Goal: Check status: Check status

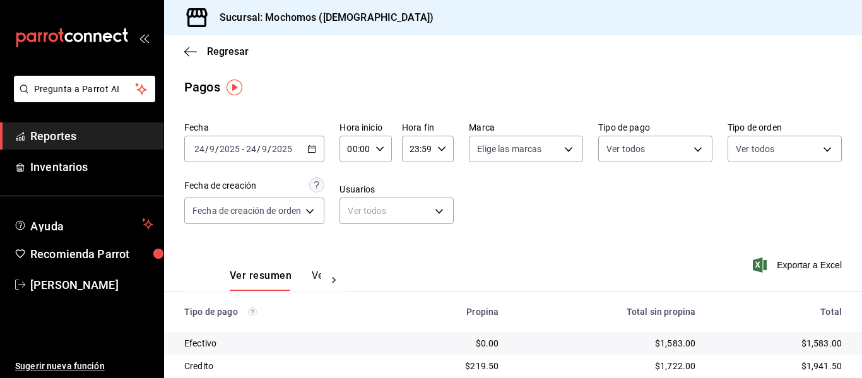
drag, startPoint x: 186, startPoint y: 52, endPoint x: 0, endPoint y: 189, distance: 231.5
click at [186, 51] on icon "button" at bounding box center [190, 51] width 13 height 1
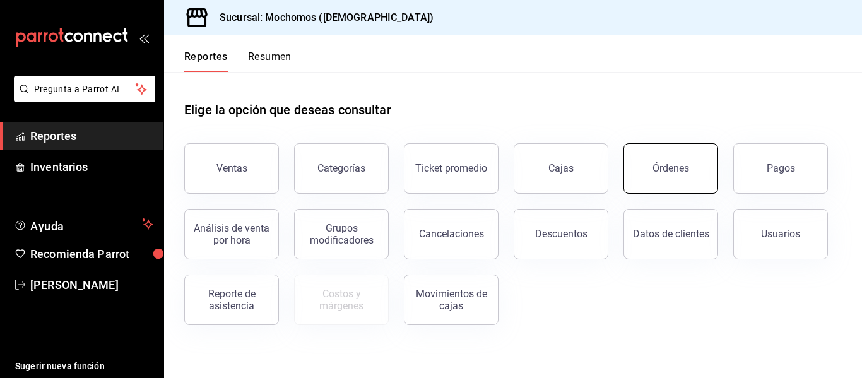
click at [697, 170] on button "Órdenes" at bounding box center [670, 168] width 95 height 50
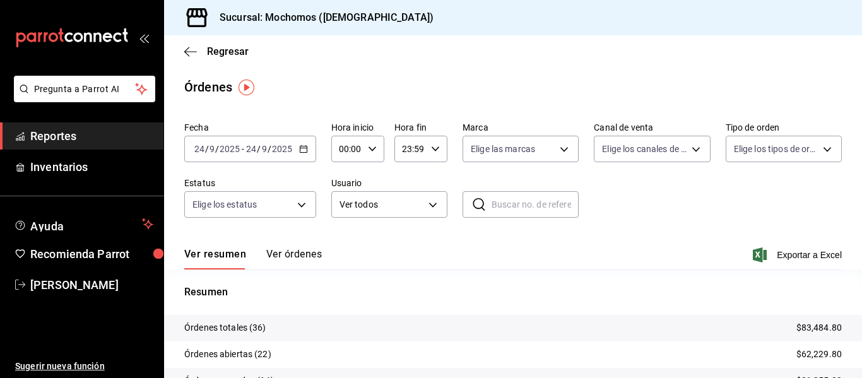
click at [303, 151] on icon "button" at bounding box center [303, 149] width 9 height 9
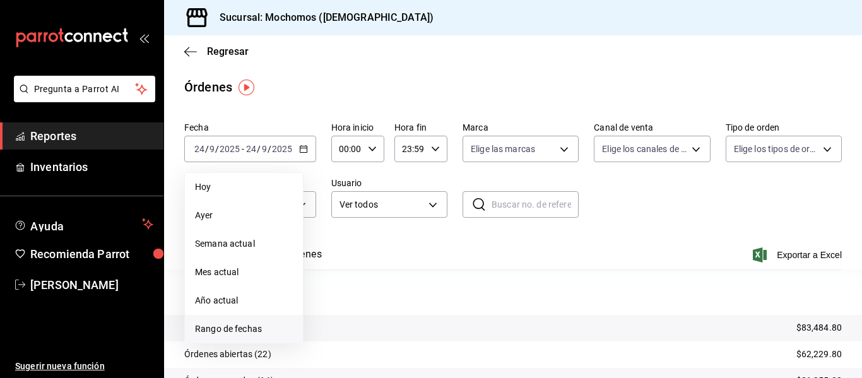
click at [247, 322] on li "Rango de fechas" at bounding box center [244, 329] width 118 height 28
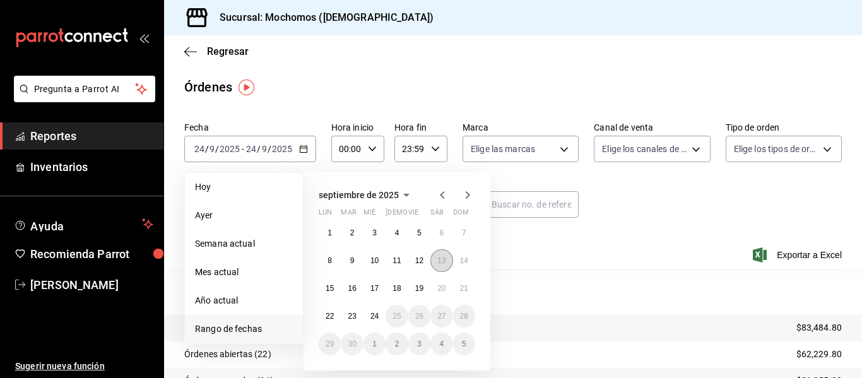
click at [447, 263] on button "13" at bounding box center [441, 260] width 22 height 23
click at [466, 262] on abbr "14" at bounding box center [464, 260] width 8 height 9
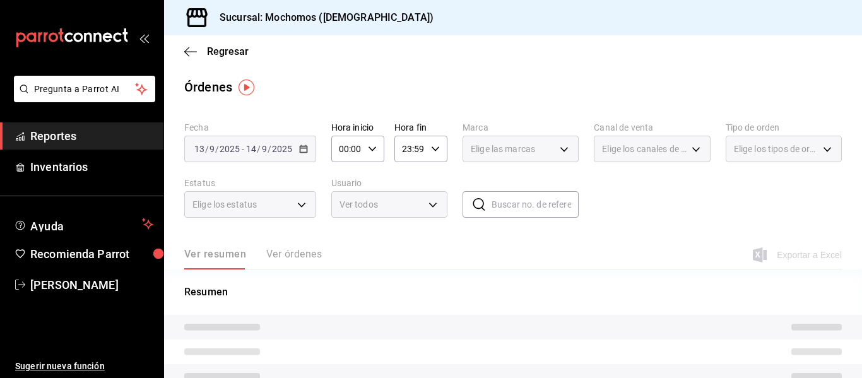
click at [342, 151] on input "00:00" at bounding box center [347, 148] width 32 height 25
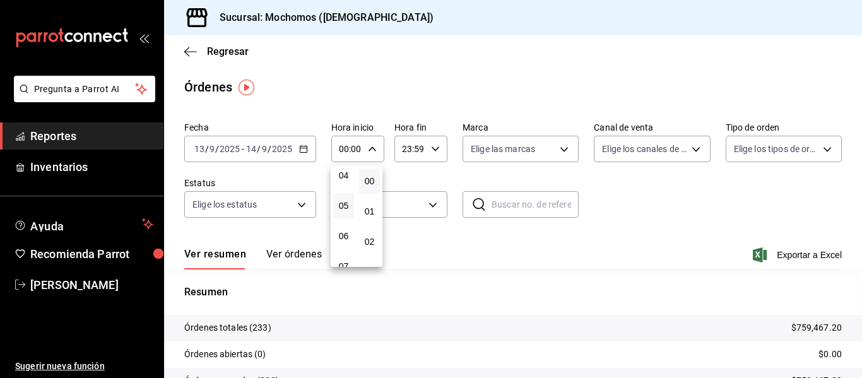
scroll to position [126, 0]
click at [345, 212] on button "05" at bounding box center [343, 206] width 21 height 25
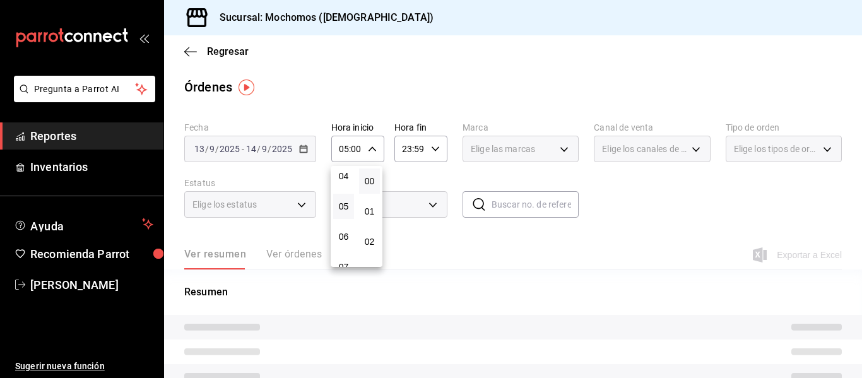
click at [409, 148] on div at bounding box center [431, 189] width 862 height 378
click at [409, 148] on input "23:59" at bounding box center [410, 148] width 32 height 25
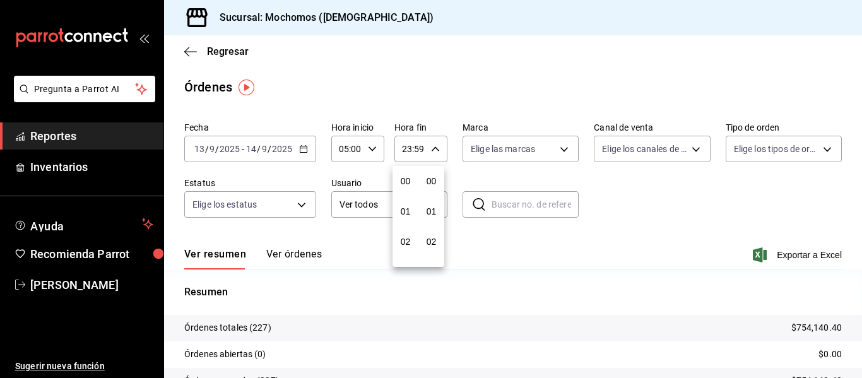
scroll to position [1716, 0]
click at [458, 61] on div at bounding box center [431, 189] width 862 height 378
click at [300, 252] on button "Ver órdenes" at bounding box center [294, 258] width 56 height 21
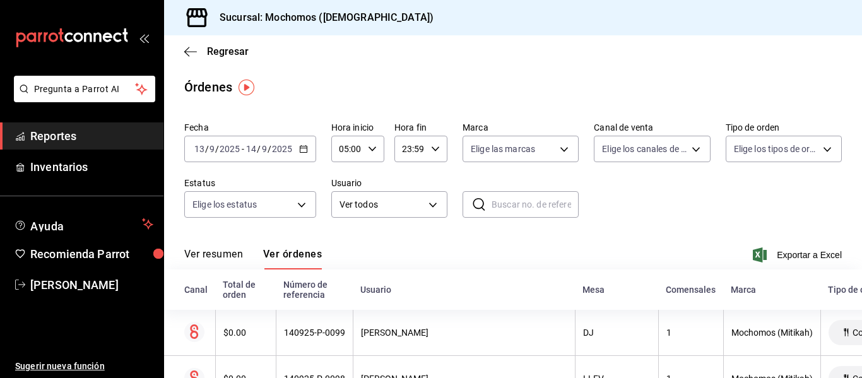
click at [305, 151] on icon "button" at bounding box center [303, 149] width 9 height 9
click at [305, 148] on \(Stroke\) "button" at bounding box center [303, 148] width 7 height 1
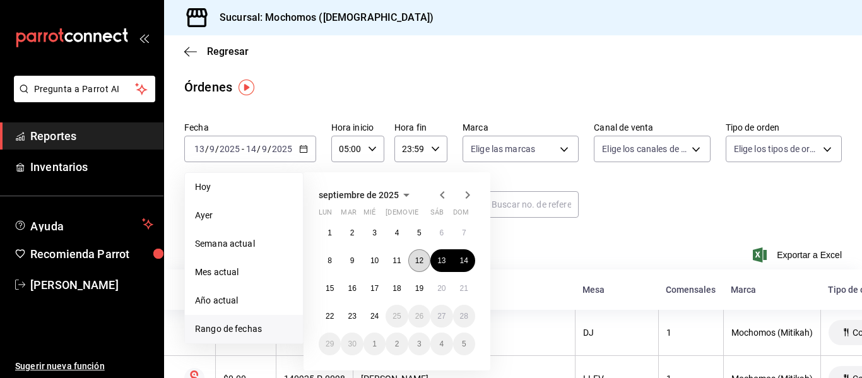
click at [426, 259] on button "12" at bounding box center [419, 260] width 22 height 23
click at [438, 258] on abbr "13" at bounding box center [441, 260] width 8 height 9
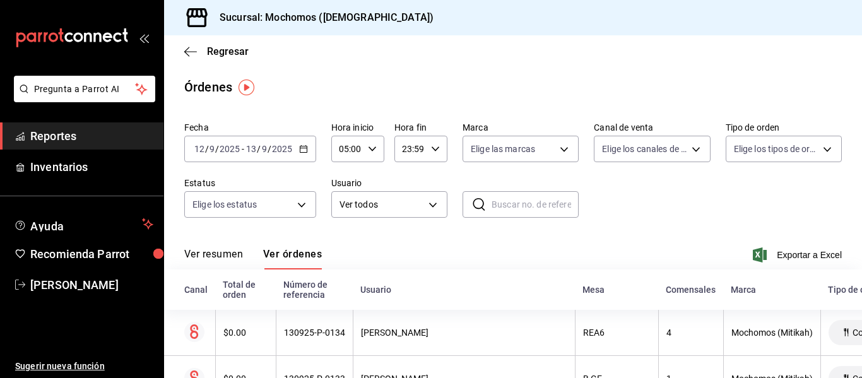
click at [300, 151] on icon "button" at bounding box center [303, 149] width 9 height 9
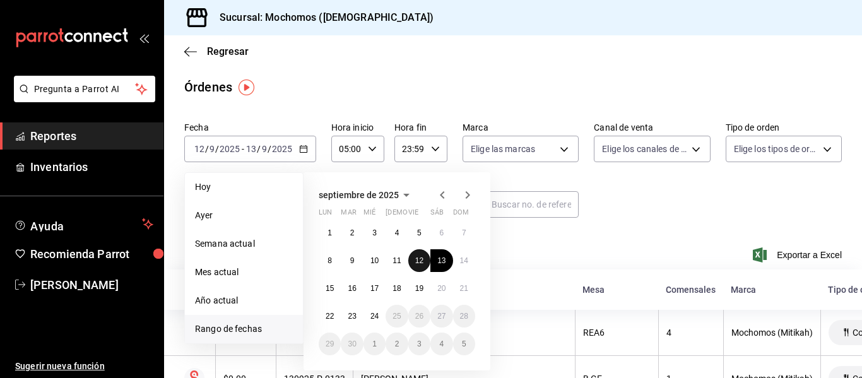
click at [418, 260] on abbr "12" at bounding box center [419, 260] width 8 height 9
click at [449, 262] on button "13" at bounding box center [441, 260] width 22 height 23
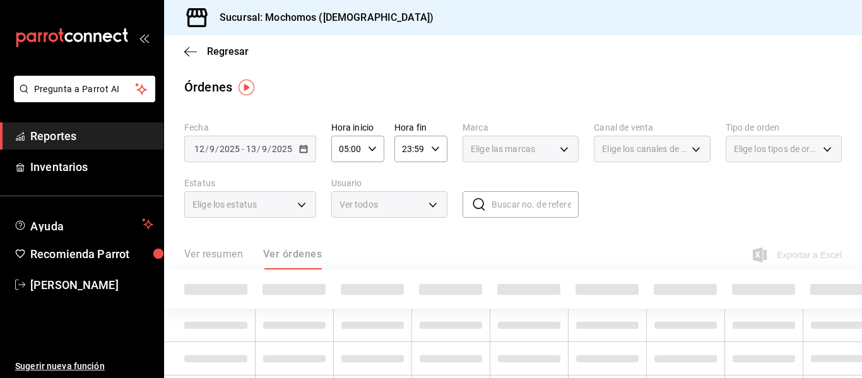
click at [376, 152] on div "05:00 Hora inicio" at bounding box center [357, 149] width 53 height 27
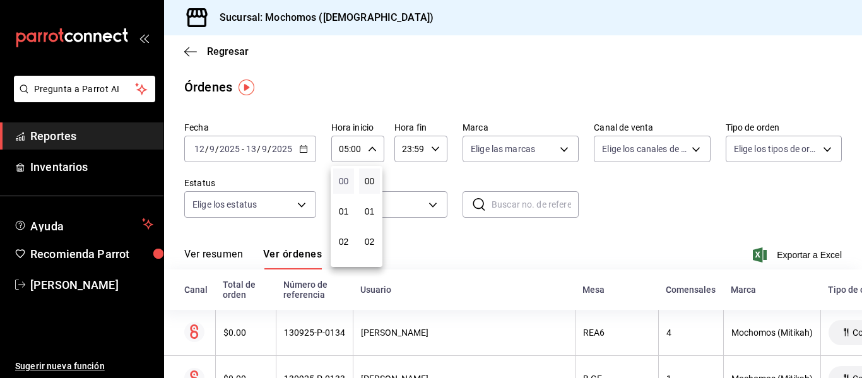
click at [345, 184] on span "00" at bounding box center [344, 181] width 6 height 10
type input "00:00"
click at [859, 352] on div at bounding box center [431, 189] width 862 height 378
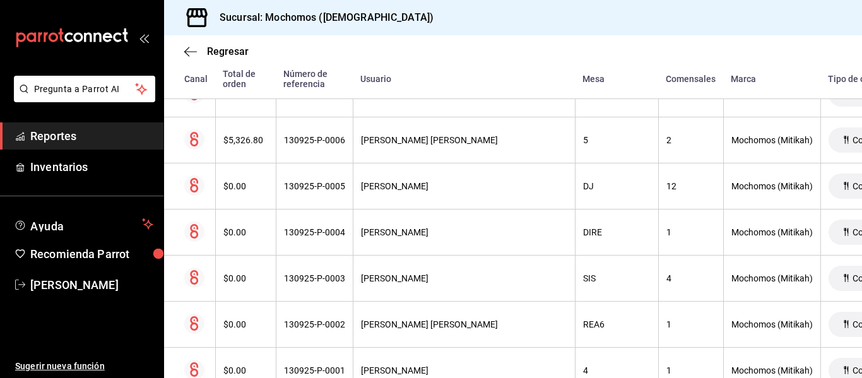
scroll to position [6049, 0]
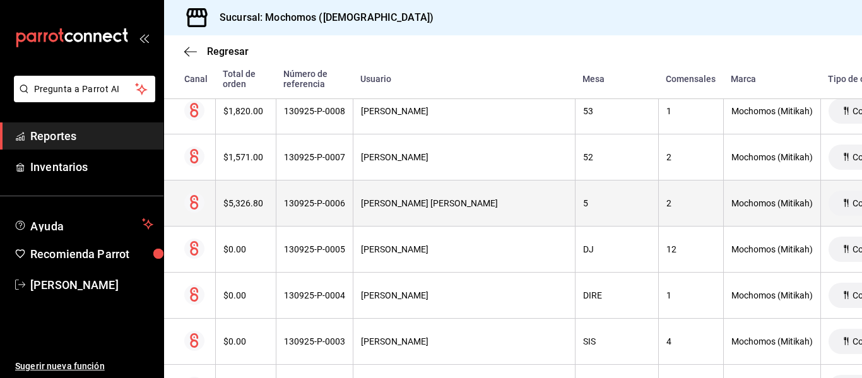
click at [241, 200] on div "$5,326.80" at bounding box center [245, 203] width 45 height 10
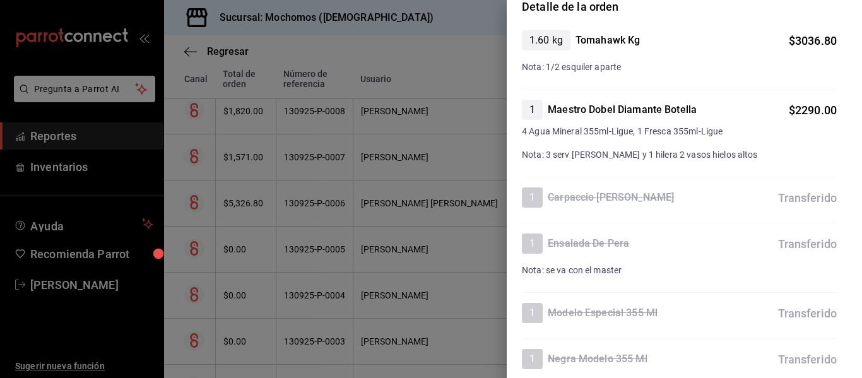
scroll to position [0, 0]
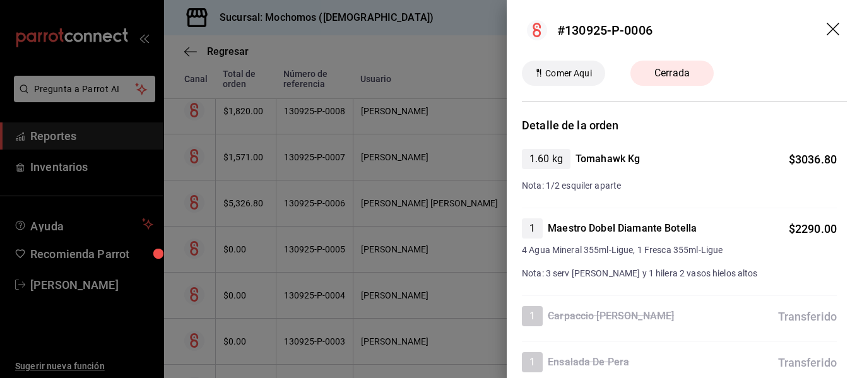
click at [827, 30] on icon "drag" at bounding box center [834, 30] width 15 height 15
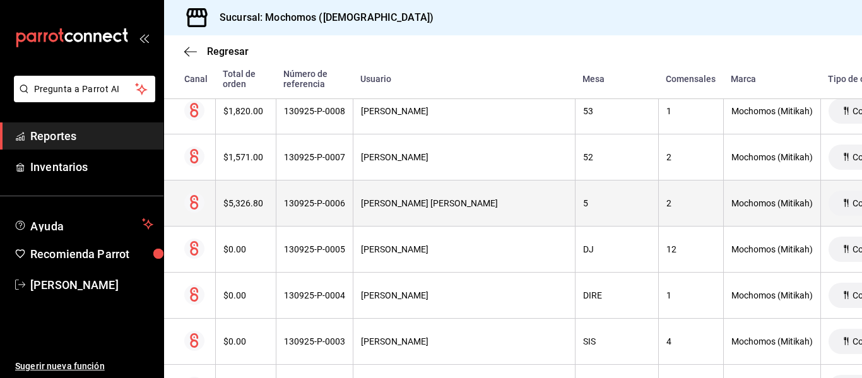
click at [432, 211] on th "ERNESTO JOVANNY TOVAR TREJO" at bounding box center [464, 203] width 222 height 46
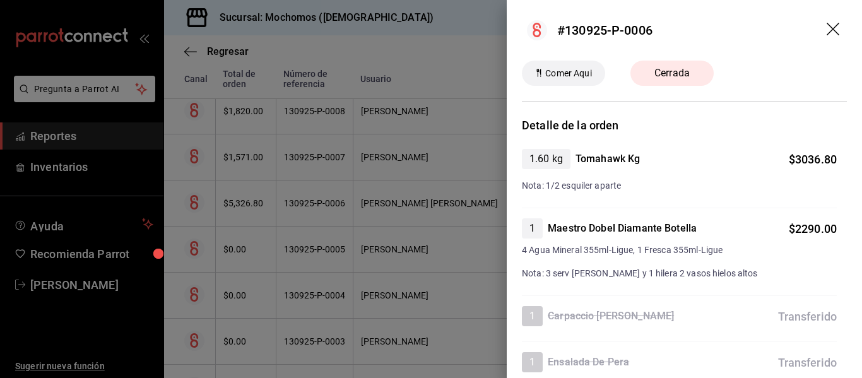
click at [827, 32] on icon "drag" at bounding box center [834, 30] width 15 height 15
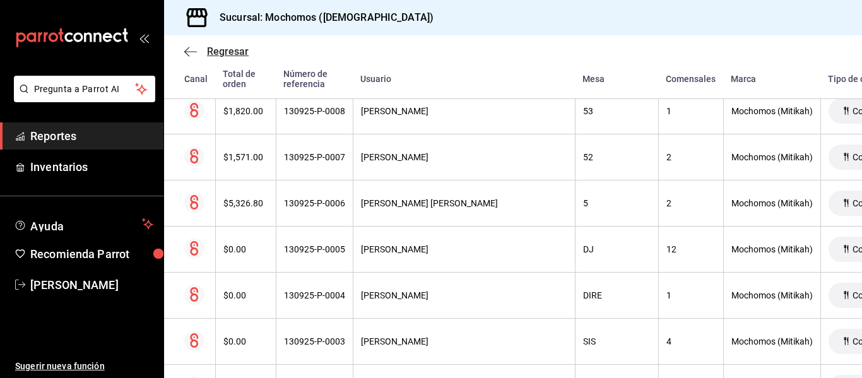
click at [186, 46] on icon "button" at bounding box center [190, 51] width 13 height 11
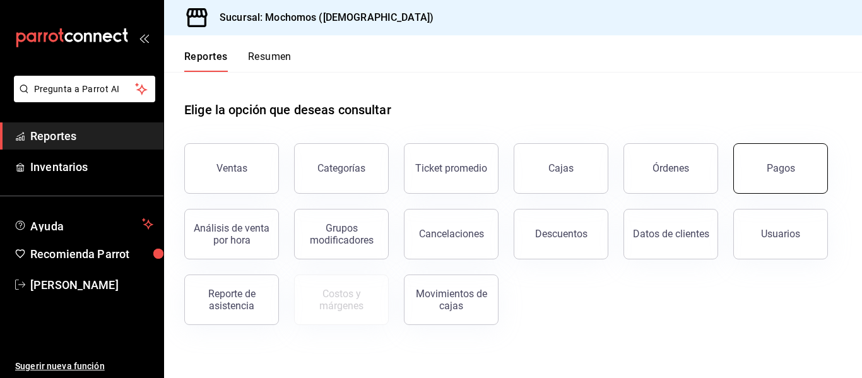
click at [789, 156] on button "Pagos" at bounding box center [780, 168] width 95 height 50
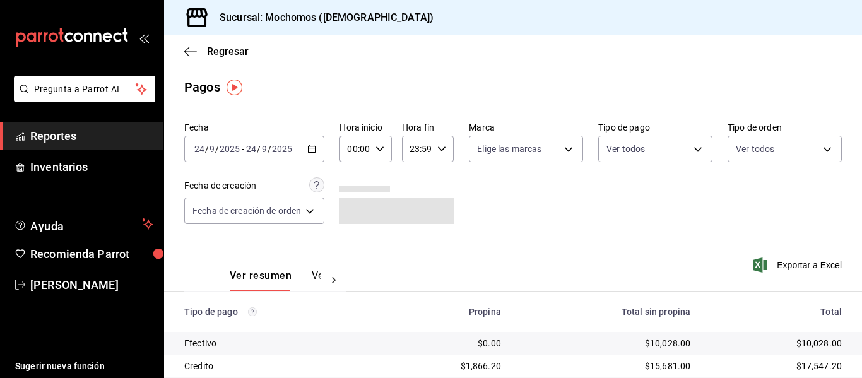
click at [358, 152] on input "00:00" at bounding box center [354, 148] width 30 height 25
click at [357, 212] on button "05" at bounding box center [354, 206] width 20 height 25
type input "05:00"
click at [531, 211] on div at bounding box center [431, 189] width 862 height 378
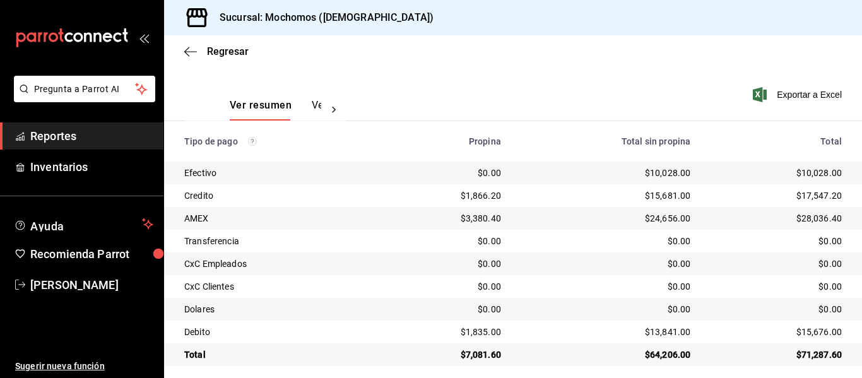
scroll to position [179, 0]
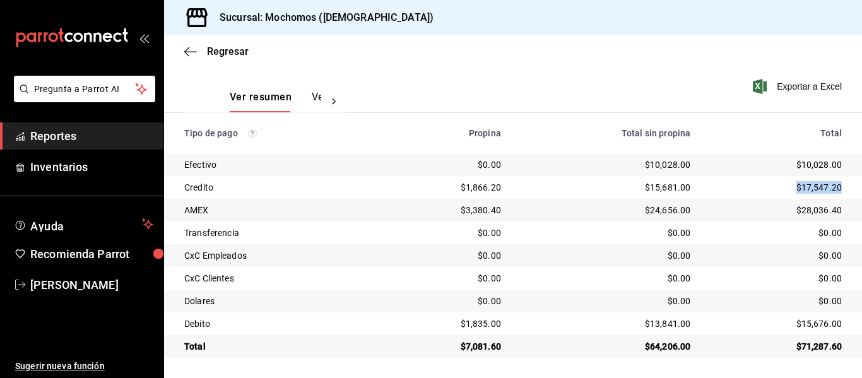
drag, startPoint x: 786, startPoint y: 187, endPoint x: 839, endPoint y: 188, distance: 52.4
click at [839, 188] on td "$17,547.20" at bounding box center [781, 187] width 162 height 23
copy div "$17,547.20"
drag, startPoint x: 777, startPoint y: 320, endPoint x: 841, endPoint y: 315, distance: 63.9
click at [841, 315] on td "$15,676.00" at bounding box center [781, 323] width 162 height 23
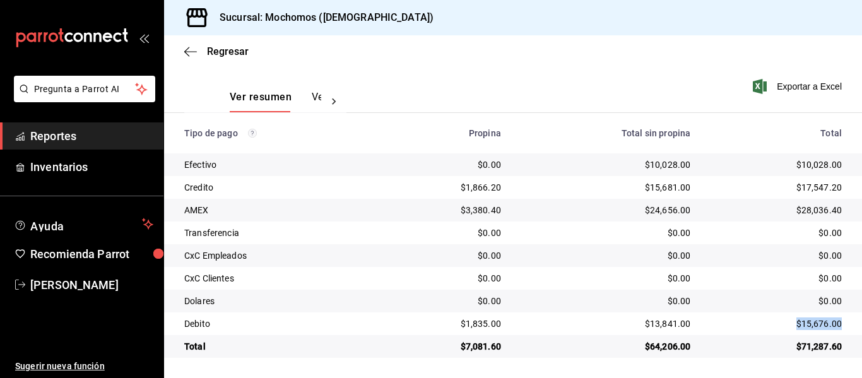
copy div "$15,676.00"
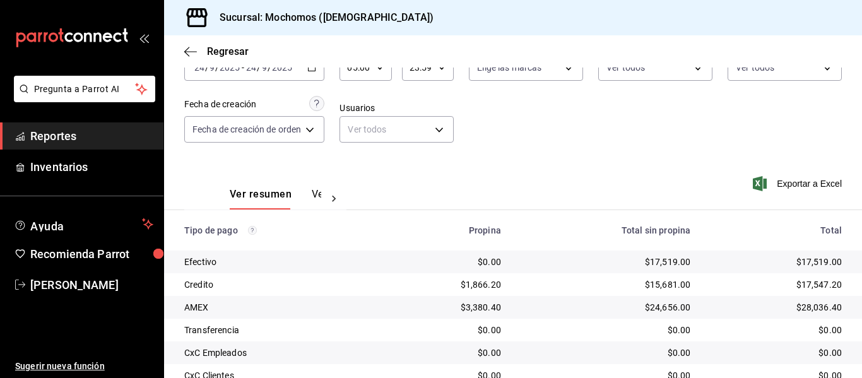
scroll to position [179, 0]
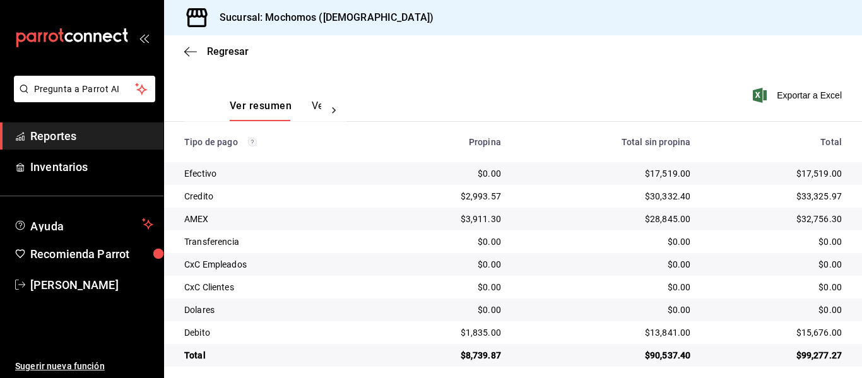
scroll to position [179, 0]
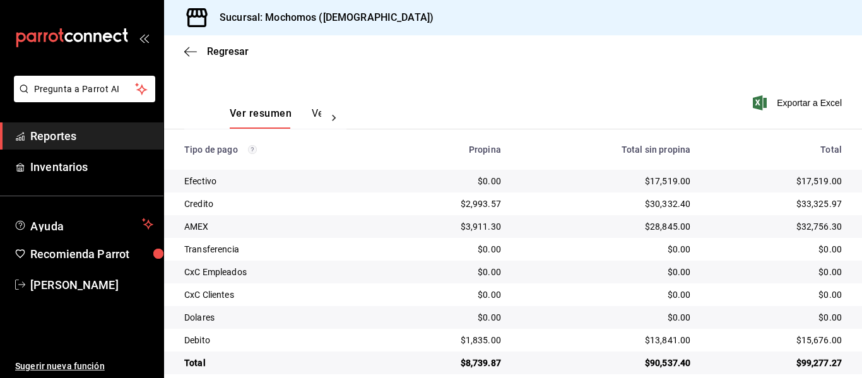
scroll to position [179, 0]
